Goal: Use online tool/utility: Utilize a website feature to perform a specific function

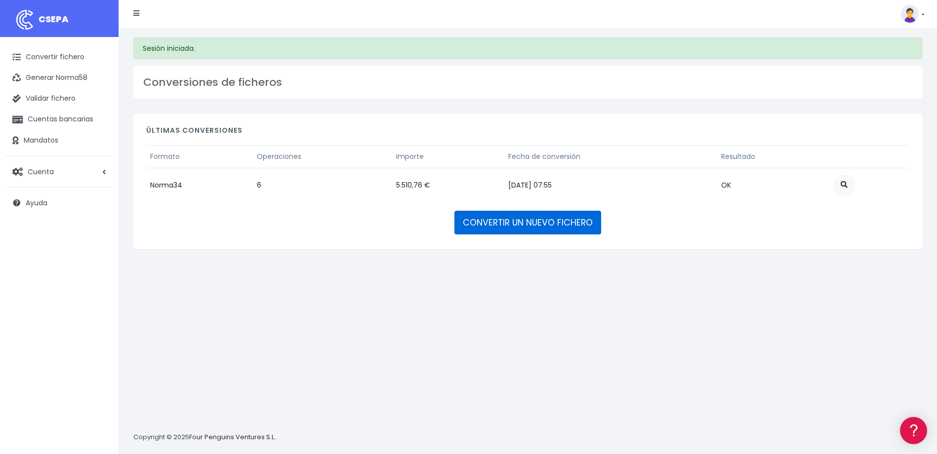
click at [509, 220] on link "CONVERTIR UN NUEVO FICHERO" at bounding box center [527, 223] width 147 height 24
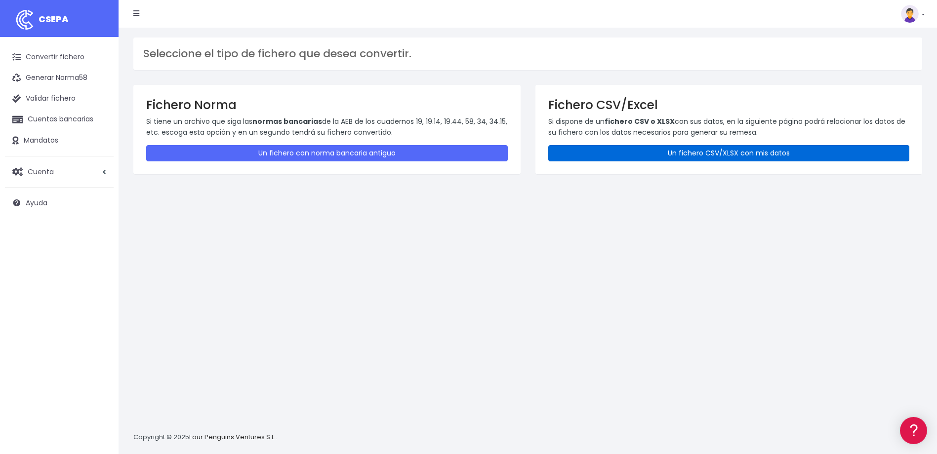
click at [653, 151] on link "Un fichero CSV/XLSX con mis datos" at bounding box center [728, 153] width 361 height 16
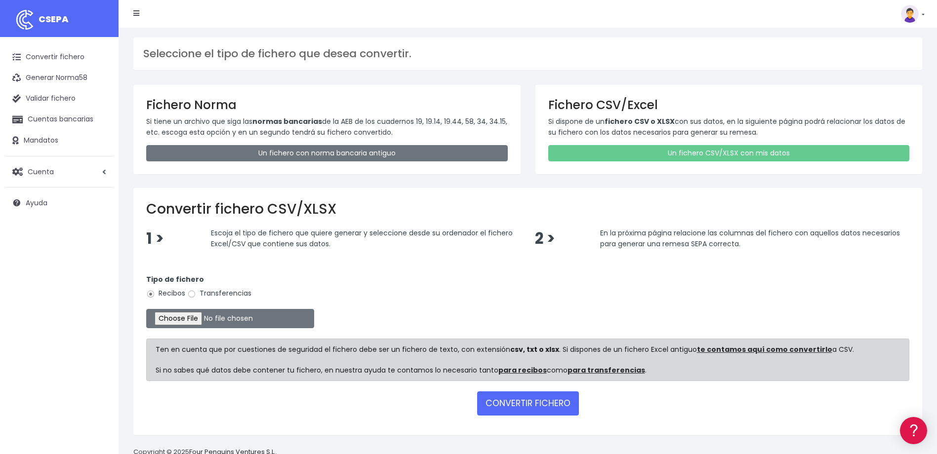
click at [223, 289] on label "Transferencias" at bounding box center [219, 293] width 64 height 10
click at [196, 290] on input "Transferencias" at bounding box center [191, 294] width 9 height 9
radio input "true"
click at [199, 319] on input "file" at bounding box center [230, 318] width 168 height 19
type input "C:\fakepath\2025.09.03_0535_W2MCorporateSLU.csv"
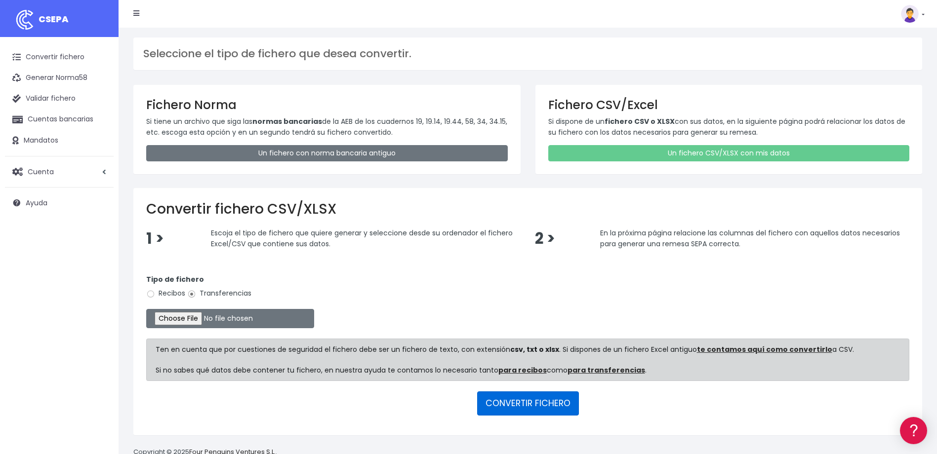
click at [559, 406] on button "CONVERTIR FICHERO" at bounding box center [528, 403] width 102 height 24
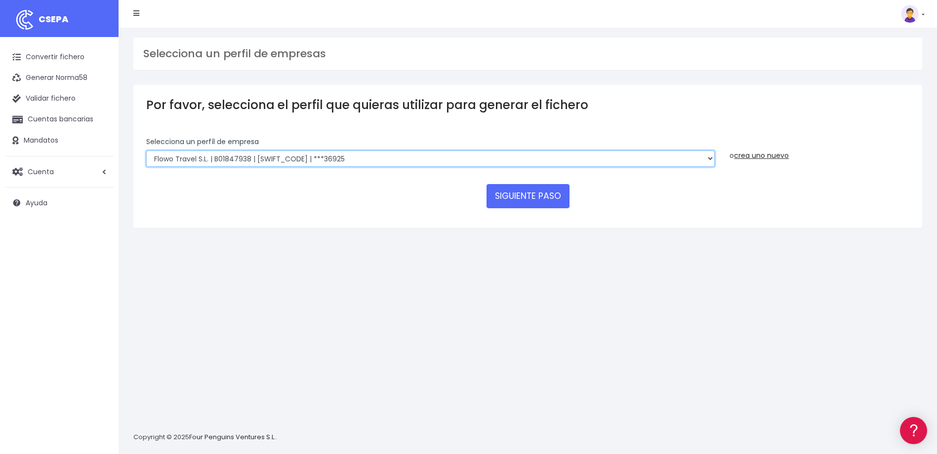
click at [362, 160] on select "WORLD2MEET,S.L.U | b62880992 | BSABESBBXXX | ***97721 World 2 Meet SLU | B62880…" at bounding box center [430, 159] width 568 height 17
select select "649"
click at [146, 151] on select "WORLD2MEET,S.L.U | b62880992 | BSABESBBXXX | ***97721 World 2 Meet SLU | B62880…" at bounding box center [430, 159] width 568 height 17
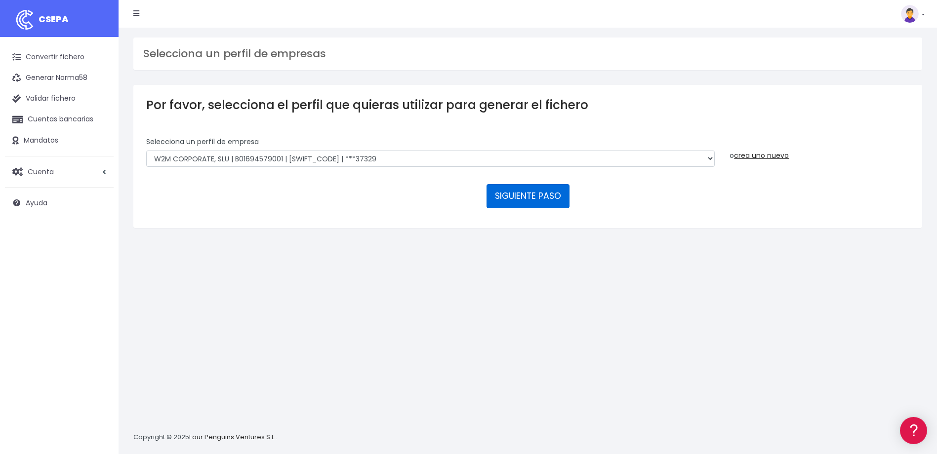
click at [509, 193] on button "SIGUIENTE PASO" at bounding box center [527, 196] width 83 height 24
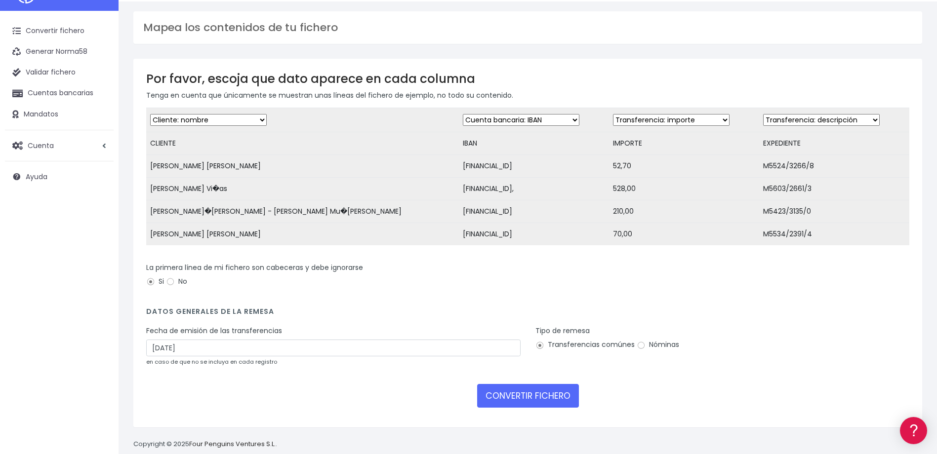
scroll to position [50, 0]
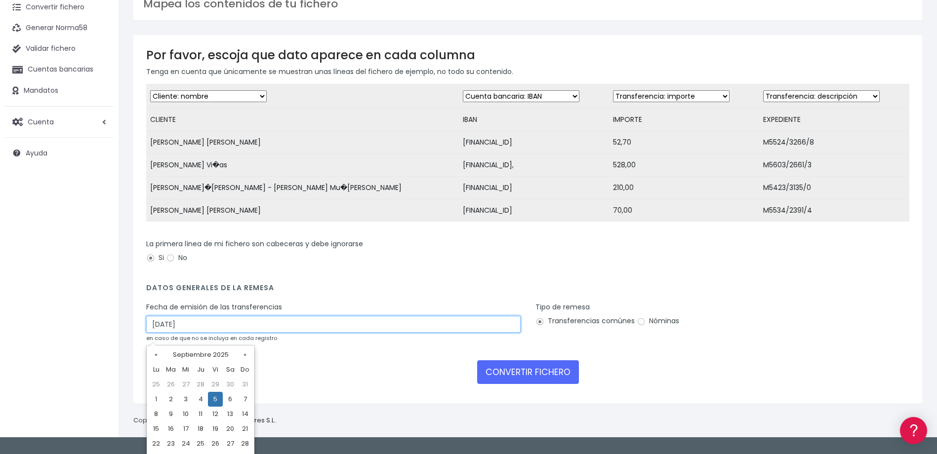
click at [296, 333] on input "[DATE]" at bounding box center [333, 324] width 374 height 17
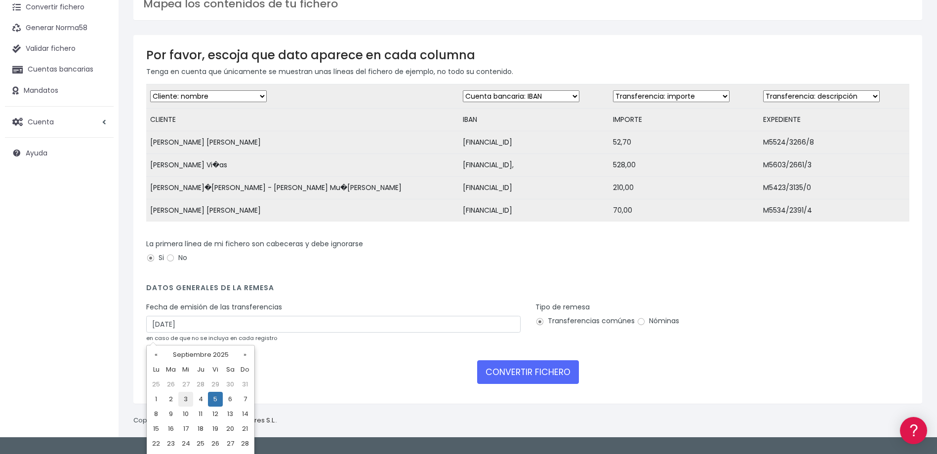
click at [189, 402] on td "3" at bounding box center [185, 399] width 15 height 15
type input "03/09/2025"
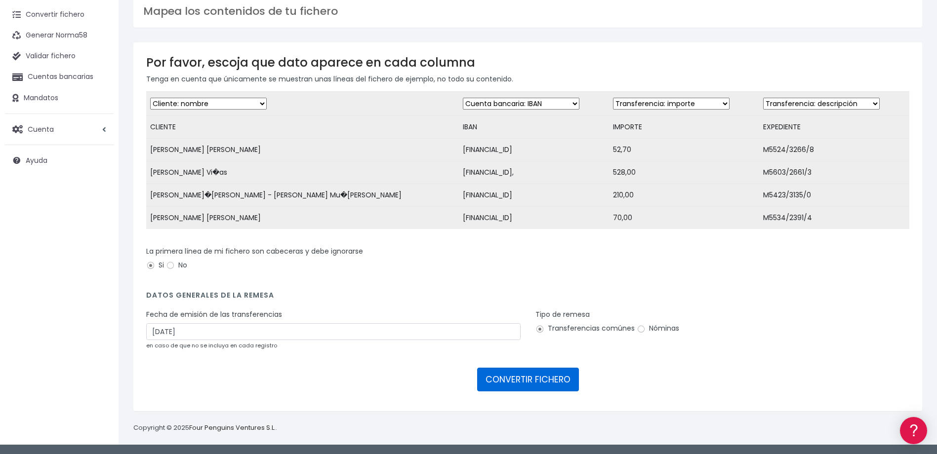
click at [547, 385] on button "CONVERTIR FICHERO" at bounding box center [528, 380] width 102 height 24
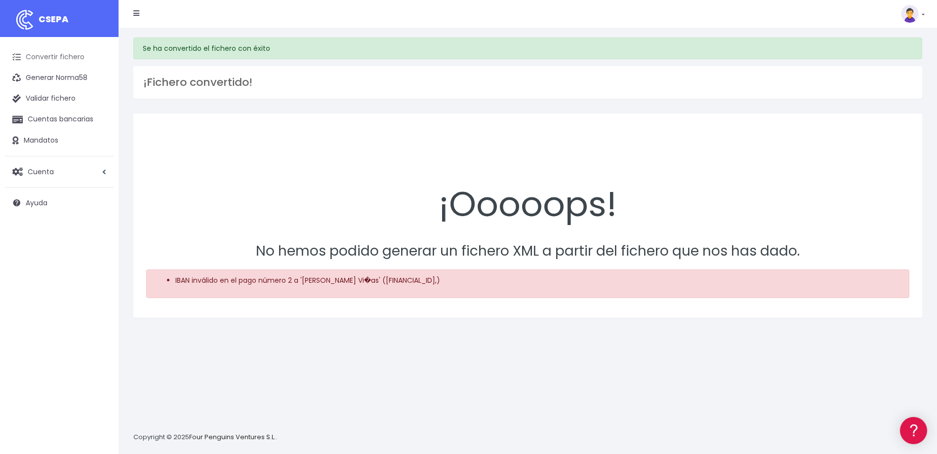
click at [54, 56] on link "Convertir fichero" at bounding box center [59, 57] width 109 height 21
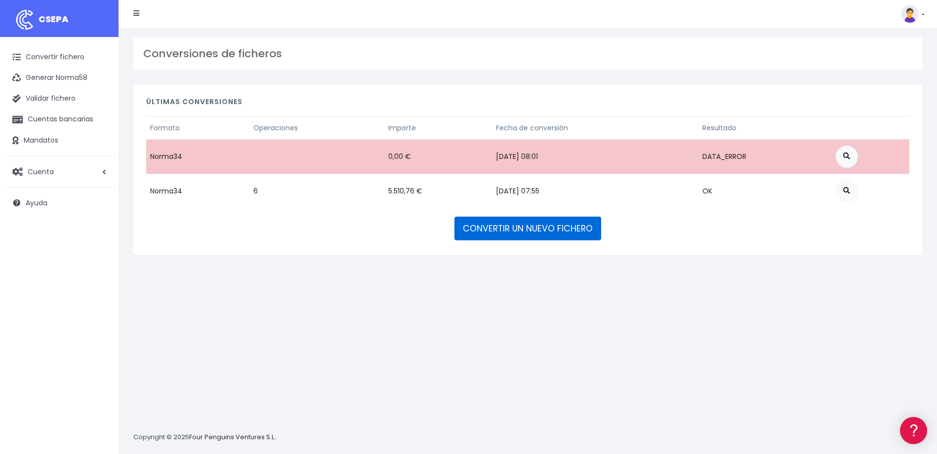
click at [538, 224] on link "CONVERTIR UN NUEVO FICHERO" at bounding box center [527, 229] width 147 height 24
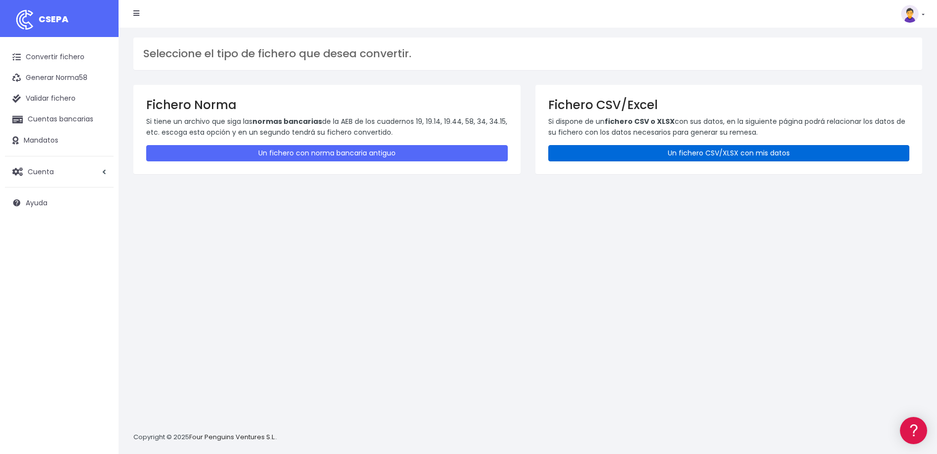
click at [649, 156] on link "Un fichero CSV/XLSX con mis datos" at bounding box center [728, 153] width 361 height 16
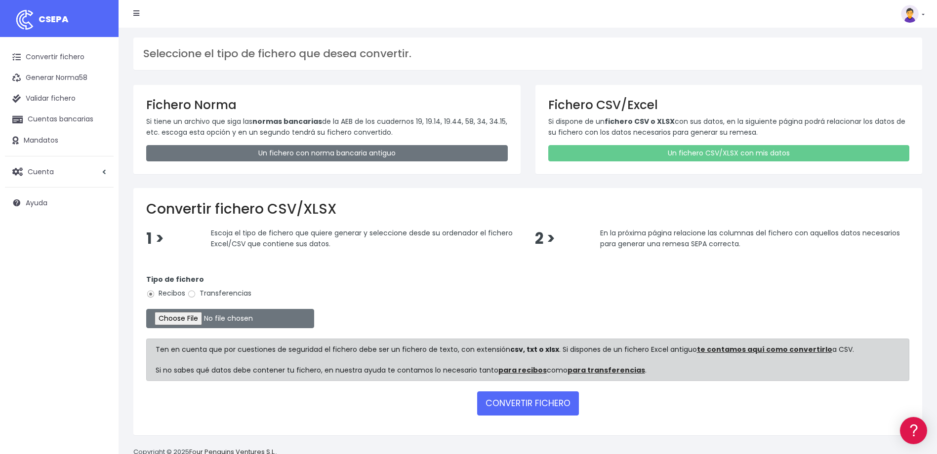
click at [210, 291] on label "Transferencias" at bounding box center [219, 293] width 64 height 10
click at [196, 291] on input "Transferencias" at bounding box center [191, 294] width 9 height 9
radio input "true"
click at [196, 320] on input "file" at bounding box center [230, 318] width 168 height 19
type input "C:\fakepath\2025.09.03_0535_W2MCorporateSLU.csv"
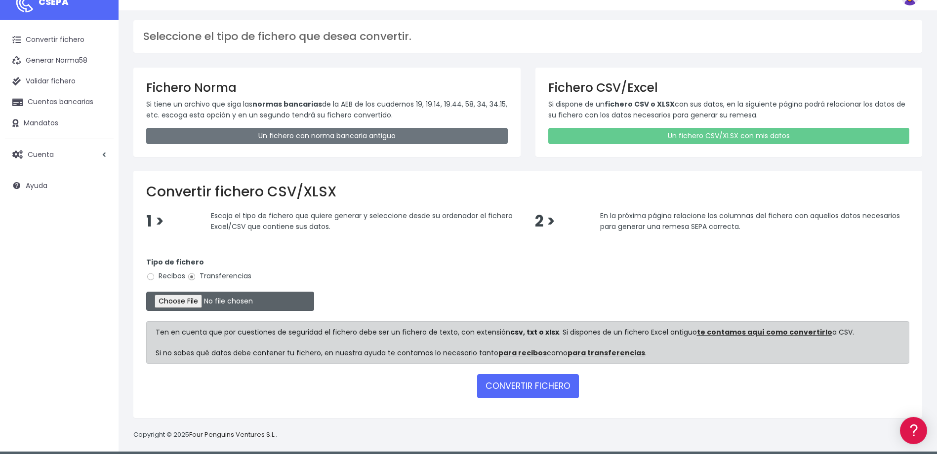
scroll to position [24, 0]
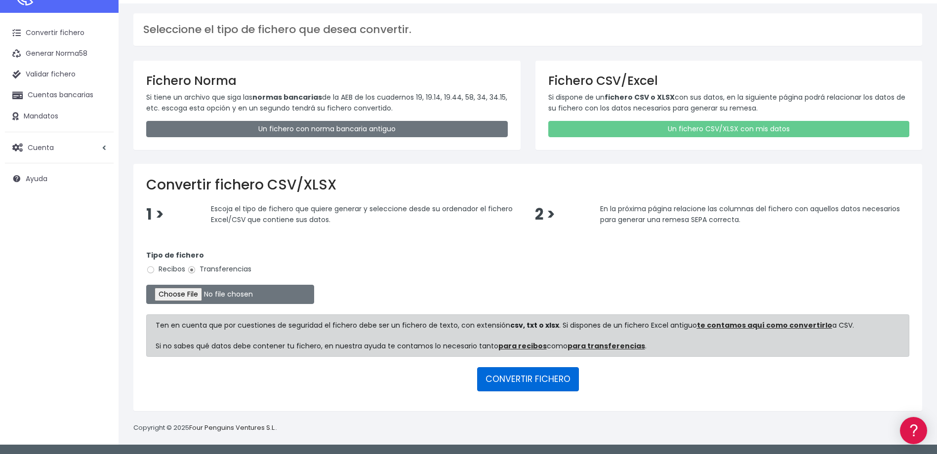
drag, startPoint x: 544, startPoint y: 381, endPoint x: 560, endPoint y: 357, distance: 28.9
click at [544, 381] on button "CONVERTIR FICHERO" at bounding box center [528, 379] width 102 height 24
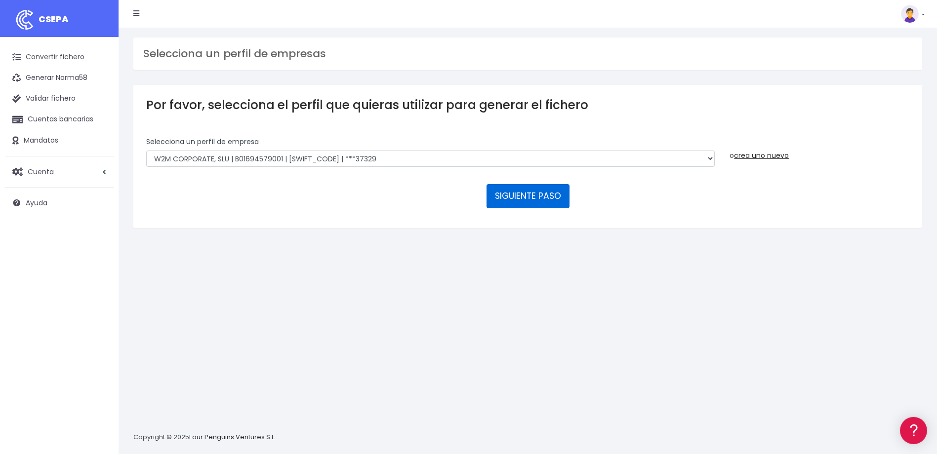
click at [549, 201] on button "SIGUIENTE PASO" at bounding box center [527, 196] width 83 height 24
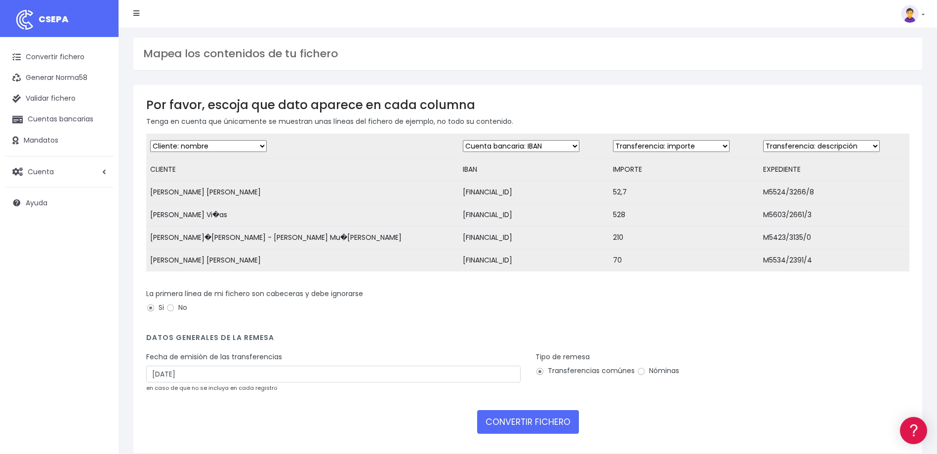
scroll to position [50, 0]
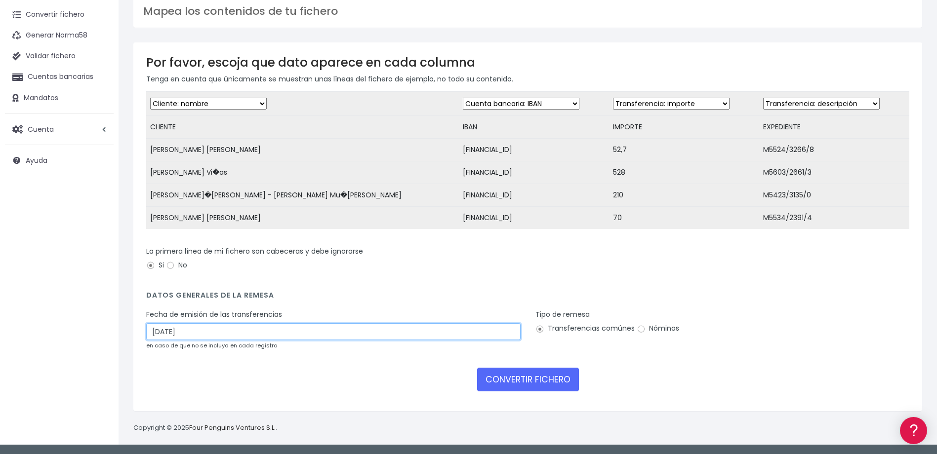
click at [195, 334] on input "05/09/2025" at bounding box center [333, 331] width 374 height 17
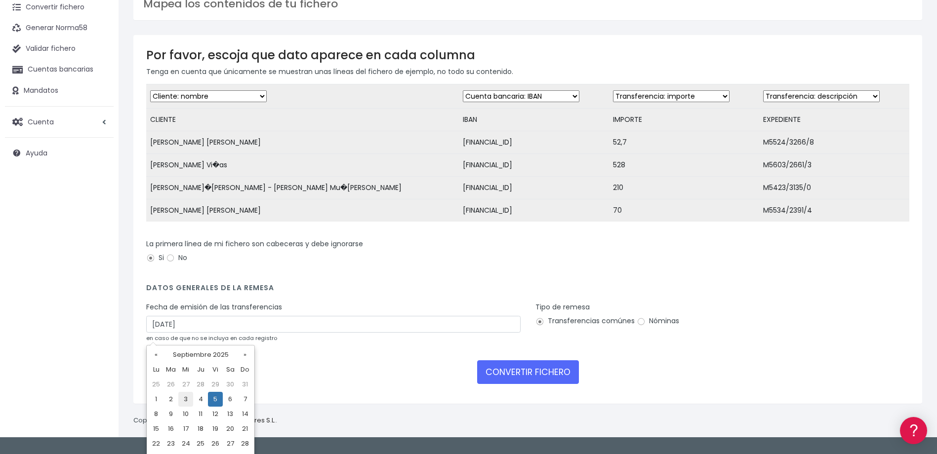
click at [189, 397] on td "3" at bounding box center [185, 399] width 15 height 15
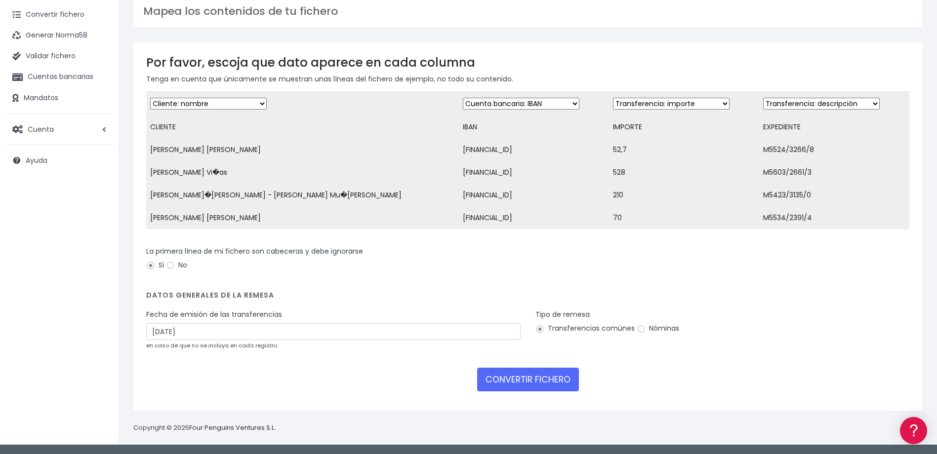
type input "03/09/2025"
click at [555, 380] on button "CONVERTIR FICHERO" at bounding box center [528, 380] width 102 height 24
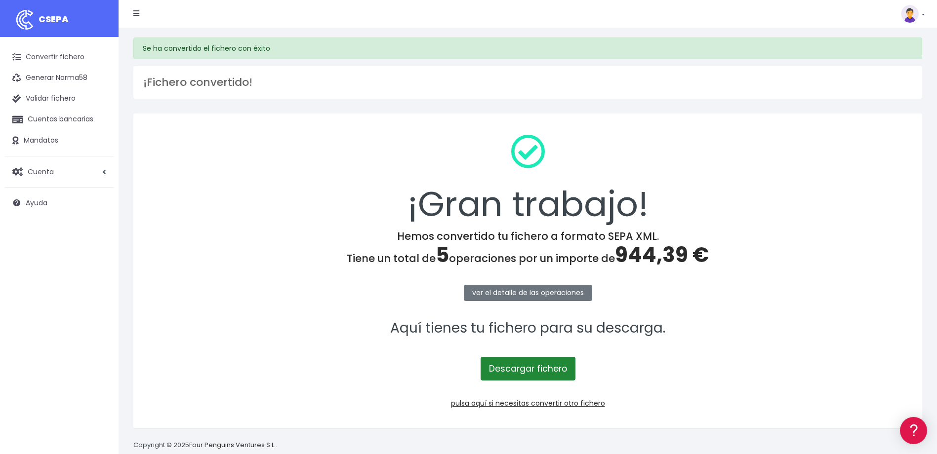
click at [552, 370] on link "Descargar fichero" at bounding box center [527, 369] width 95 height 24
click at [55, 58] on link "Convertir fichero" at bounding box center [59, 57] width 109 height 21
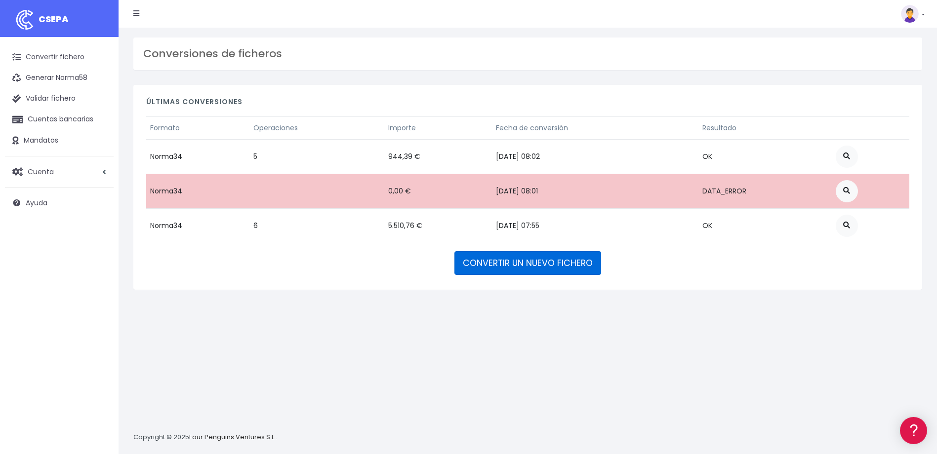
click at [486, 259] on link "CONVERTIR UN NUEVO FICHERO" at bounding box center [527, 263] width 147 height 24
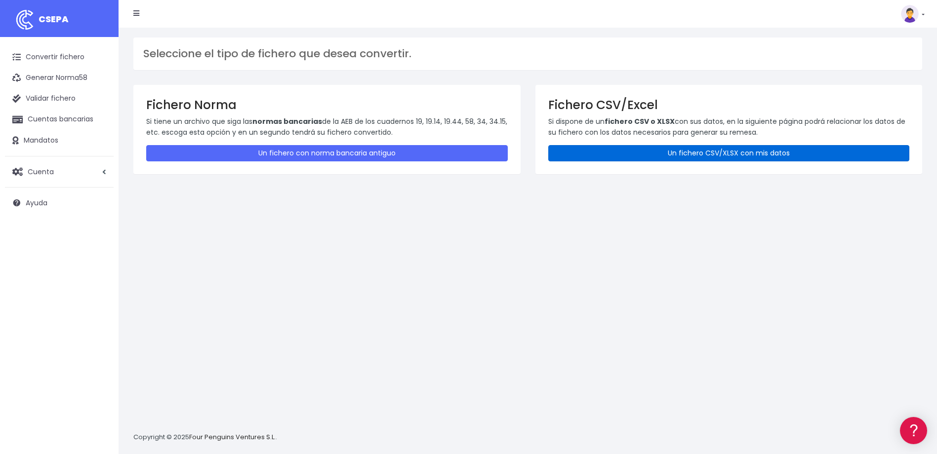
click at [596, 155] on link "Un fichero CSV/XLSX con mis datos" at bounding box center [728, 153] width 361 height 16
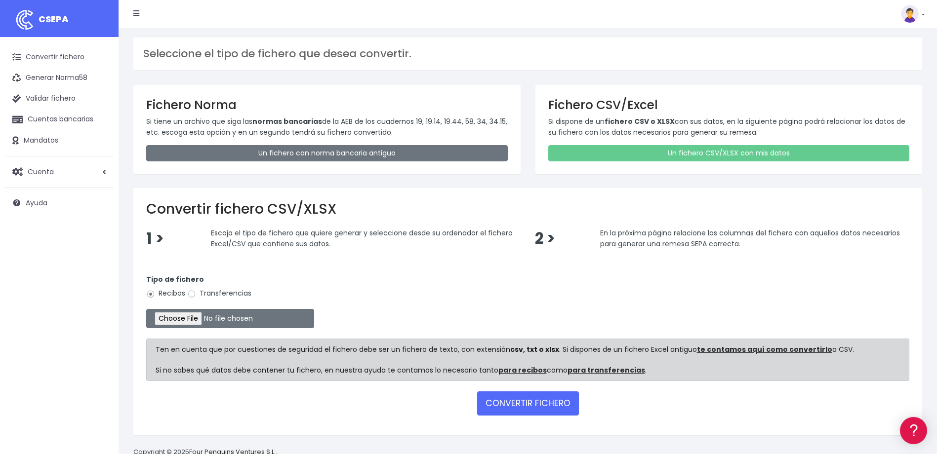
click at [199, 295] on label "Transferencias" at bounding box center [219, 293] width 64 height 10
click at [196, 295] on input "Transferencias" at bounding box center [191, 294] width 9 height 9
radio input "true"
click at [193, 314] on input "file" at bounding box center [230, 318] width 168 height 19
drag, startPoint x: 197, startPoint y: 41, endPoint x: 195, endPoint y: 47, distance: 5.8
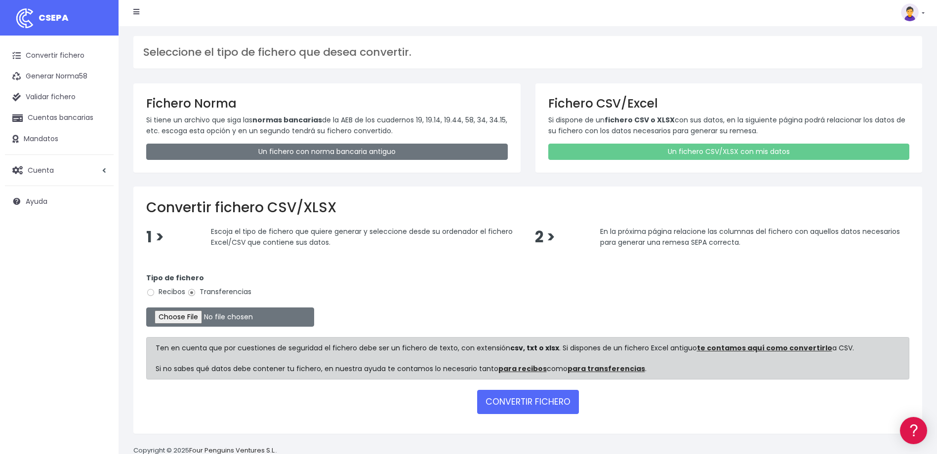
scroll to position [24, 0]
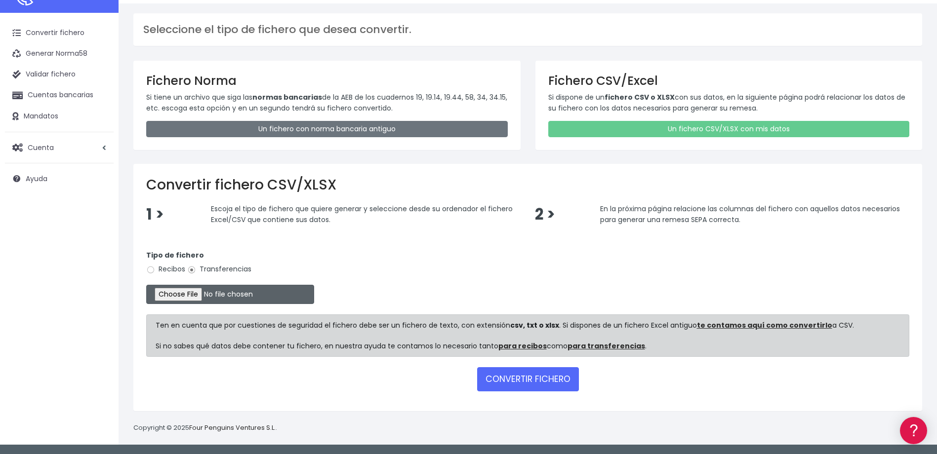
click at [194, 294] on input "file" at bounding box center [230, 294] width 168 height 19
type input "C:\fakepath\2025.09.03_0554_ViajesW2MSA.csv"
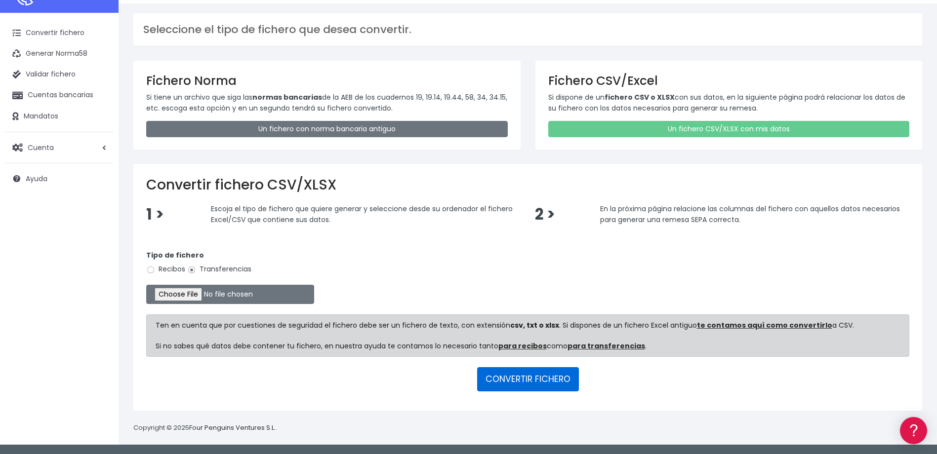
click at [502, 383] on button "CONVERTIR FICHERO" at bounding box center [528, 379] width 102 height 24
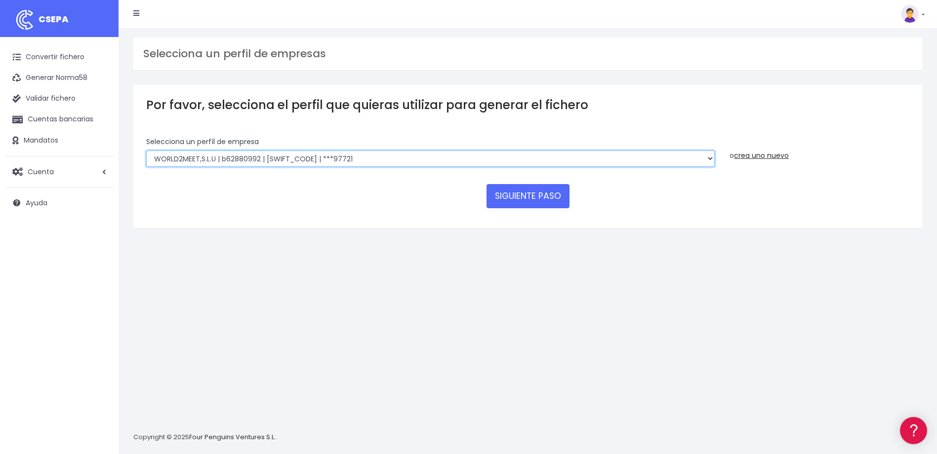
click at [385, 155] on select "WORLD2MEET,S.L.U | b62880992 | BSABESBBXXX | ***97721 World 2 Meet SLU | B62880…" at bounding box center [430, 159] width 568 height 17
select select "1750"
click at [146, 151] on select "WORLD2MEET,S.L.U | b62880992 | BSABESBBXXX | ***97721 World 2 Meet SLU | B62880…" at bounding box center [430, 159] width 568 height 17
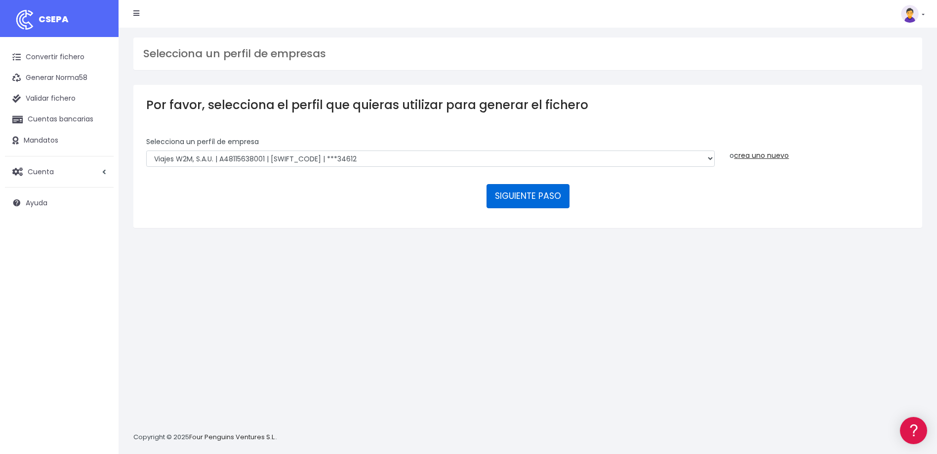
click at [545, 194] on button "SIGUIENTE PASO" at bounding box center [527, 196] width 83 height 24
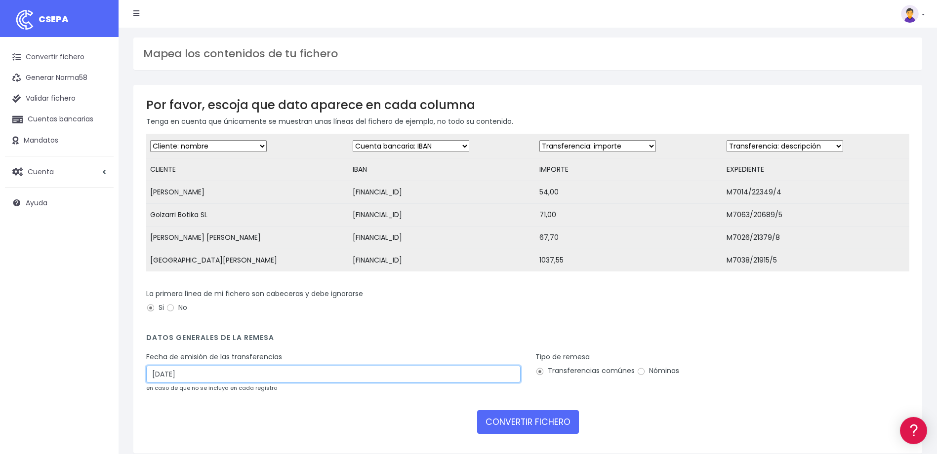
click at [183, 383] on input "05/09/2025" at bounding box center [333, 374] width 374 height 17
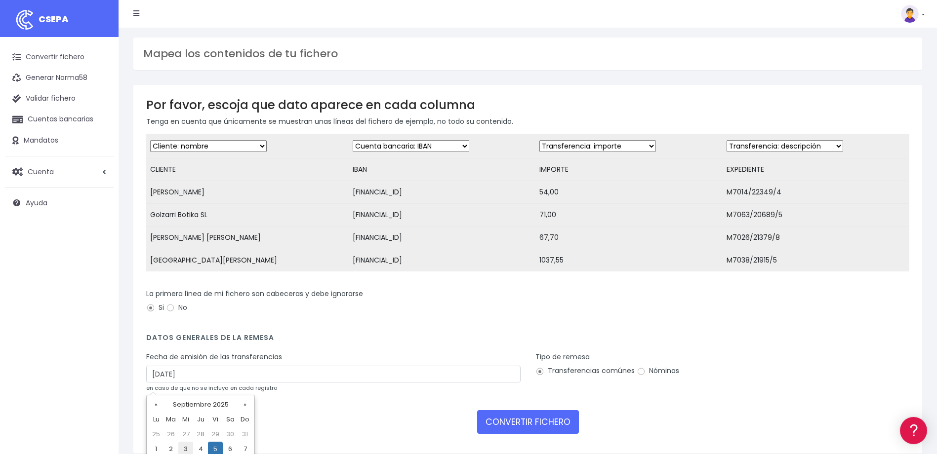
click at [191, 446] on td "3" at bounding box center [185, 449] width 15 height 15
type input "03/09/2025"
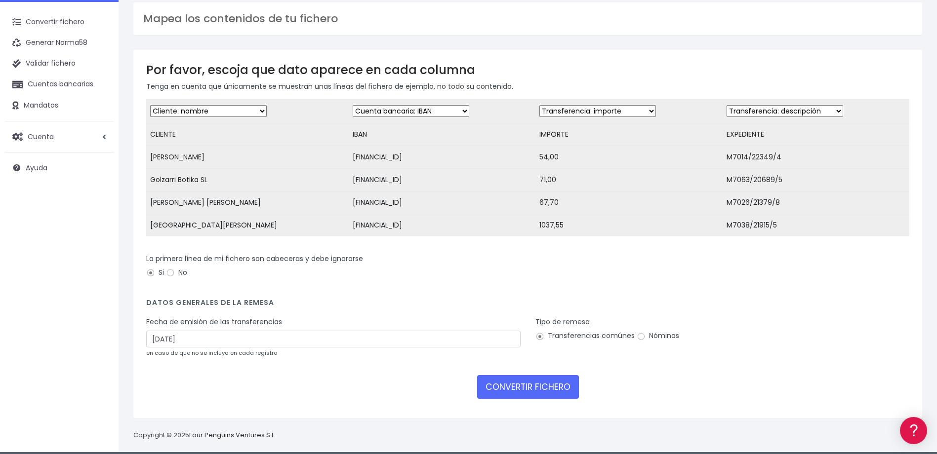
scroll to position [49, 0]
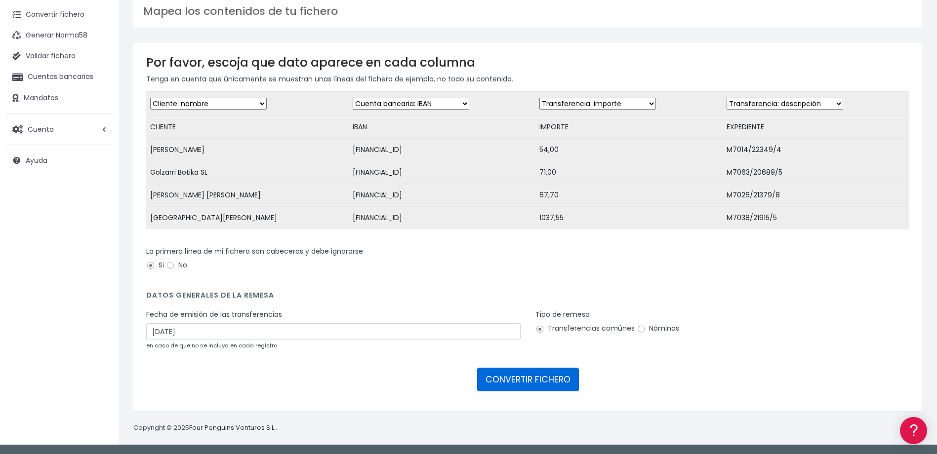
click at [539, 379] on button "CONVERTIR FICHERO" at bounding box center [528, 380] width 102 height 24
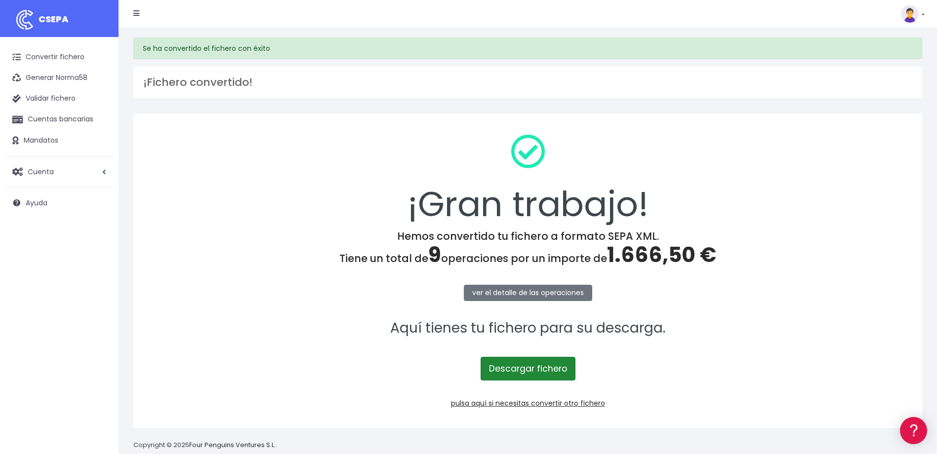
click at [504, 371] on link "Descargar fichero" at bounding box center [527, 369] width 95 height 24
click at [908, 15] on img at bounding box center [909, 14] width 18 height 18
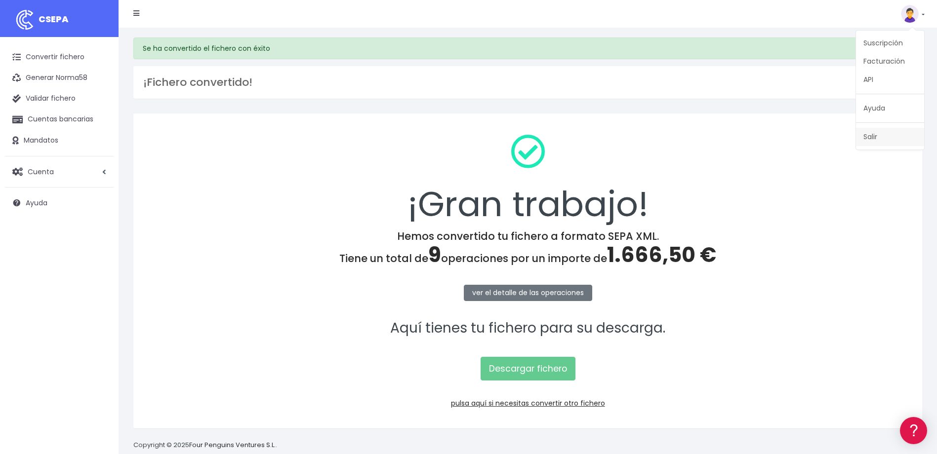
click at [889, 136] on link "Salir" at bounding box center [890, 137] width 68 height 18
